Goal: Task Accomplishment & Management: Complete application form

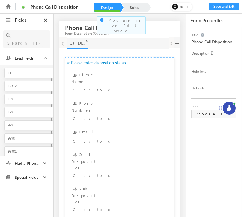
click at [35, 178] on span "Special Fields" at bounding box center [26, 177] width 28 height 5
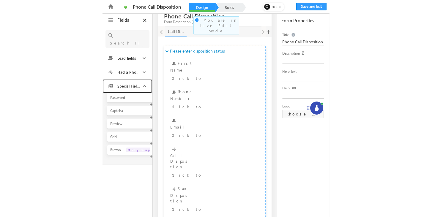
scroll to position [16, 0]
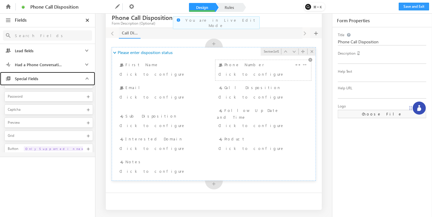
click at [234, 66] on div "Phone Number Click to configure" at bounding box center [263, 70] width 93 height 18
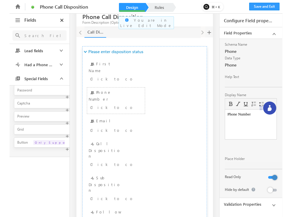
scroll to position [13, 0]
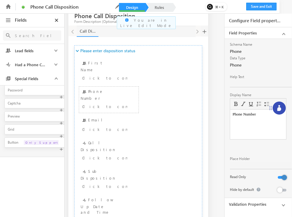
click at [241, 116] on body "Phone Number" at bounding box center [257, 114] width 51 height 5
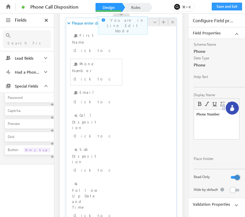
scroll to position [40, 0]
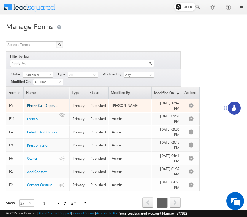
click at [50, 103] on span "Phone Call Disposition" at bounding box center [44, 105] width 35 height 4
click at [48, 103] on span "Phone Call Disposition" at bounding box center [44, 105] width 35 height 4
click at [50, 103] on span "Phone Call Disposition" at bounding box center [44, 105] width 35 height 4
click at [44, 103] on span "Phone Call Disposition" at bounding box center [44, 105] width 35 height 4
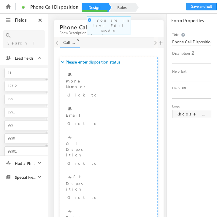
scroll to position [0, 23]
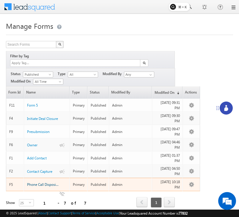
click at [44, 182] on span "Phone Call Disposition" at bounding box center [44, 184] width 35 height 4
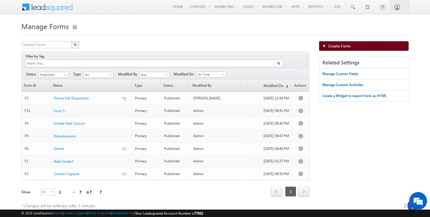
click at [338, 45] on span "Create Form" at bounding box center [339, 45] width 22 height 5
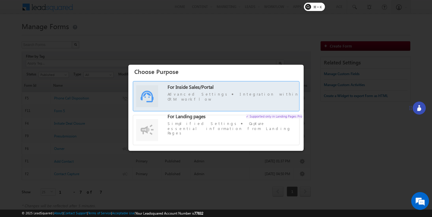
click at [241, 91] on span "For Inside Sales/Portal Advanced Settings Integration within CRM workflow" at bounding box center [235, 93] width 135 height 17
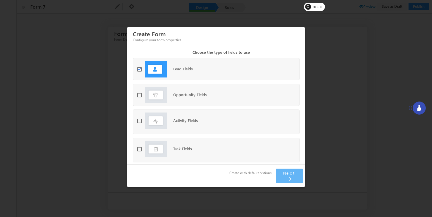
scroll to position [25, 0]
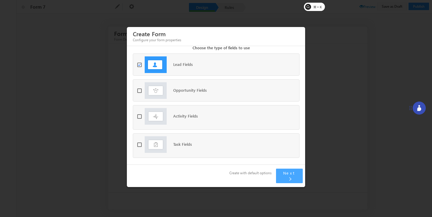
click at [283, 176] on span "Next" at bounding box center [289, 172] width 12 height 5
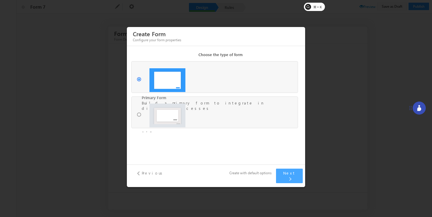
click at [283, 176] on span "Next" at bounding box center [289, 172] width 12 height 5
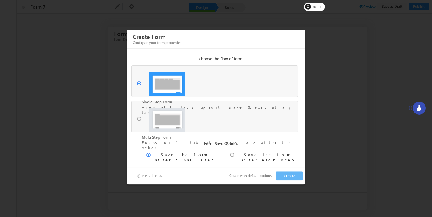
click at [144, 177] on span "Previous" at bounding box center [153, 175] width 23 height 5
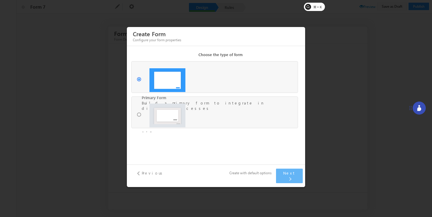
click at [144, 176] on span "Previous" at bounding box center [153, 172] width 23 height 5
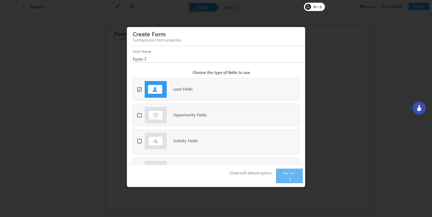
click at [343, 162] on div at bounding box center [216, 108] width 432 height 217
click at [86, 89] on div at bounding box center [216, 108] width 432 height 217
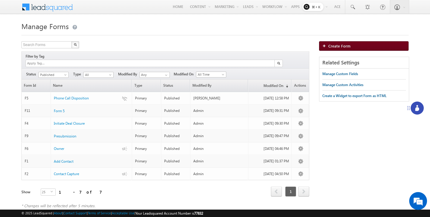
click at [340, 45] on span "Create Form" at bounding box center [339, 45] width 22 height 5
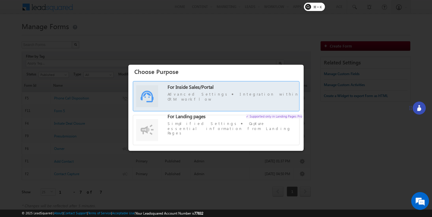
click at [226, 94] on span "For Inside Sales/Portal Advanced Settings Integration within CRM workflow" at bounding box center [235, 93] width 135 height 17
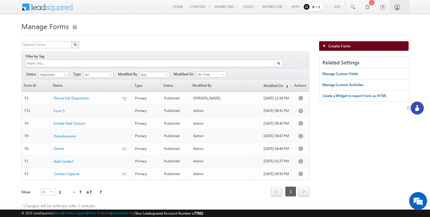
click at [341, 47] on span "Create Form" at bounding box center [339, 45] width 22 height 5
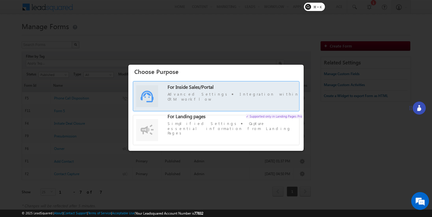
click at [212, 99] on span "Advanced Settings Integration within CRM workflow" at bounding box center [235, 96] width 135 height 10
